Goal: Transaction & Acquisition: Obtain resource

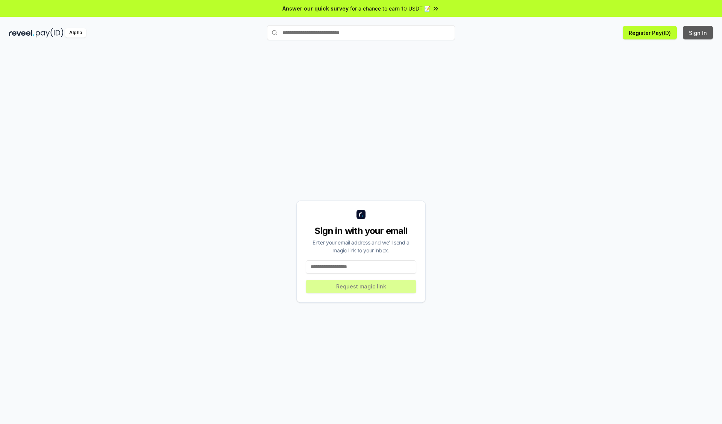
click at [698, 33] on button "Sign In" at bounding box center [698, 33] width 30 height 14
type input "**********"
click at [361, 287] on button "Request magic link" at bounding box center [361, 287] width 111 height 14
